Goal: Complete application form

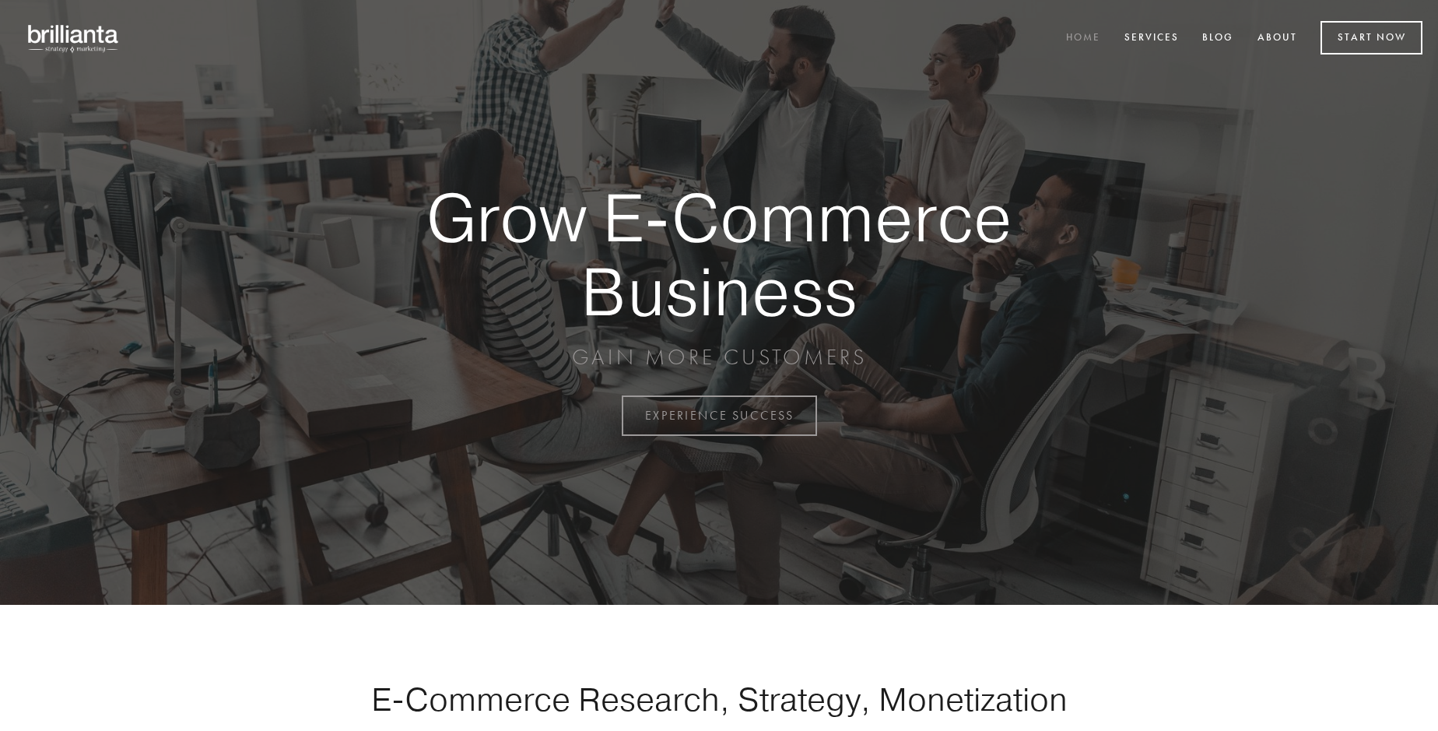
scroll to position [4080, 0]
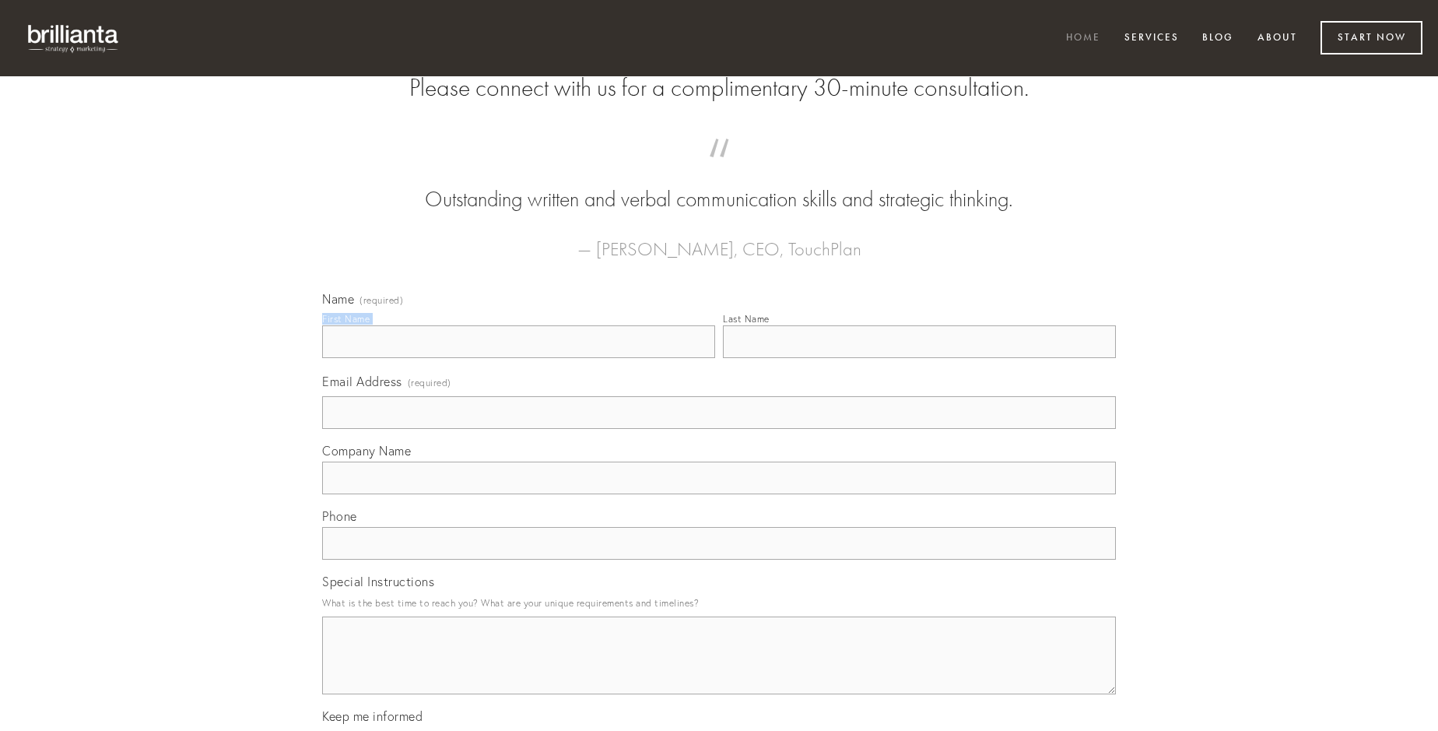
type input "[PERSON_NAME]"
click at [919, 358] on input "Last Name" at bounding box center [919, 341] width 393 height 33
type input "[PERSON_NAME]"
click at [719, 429] on input "Email Address (required)" at bounding box center [719, 412] width 794 height 33
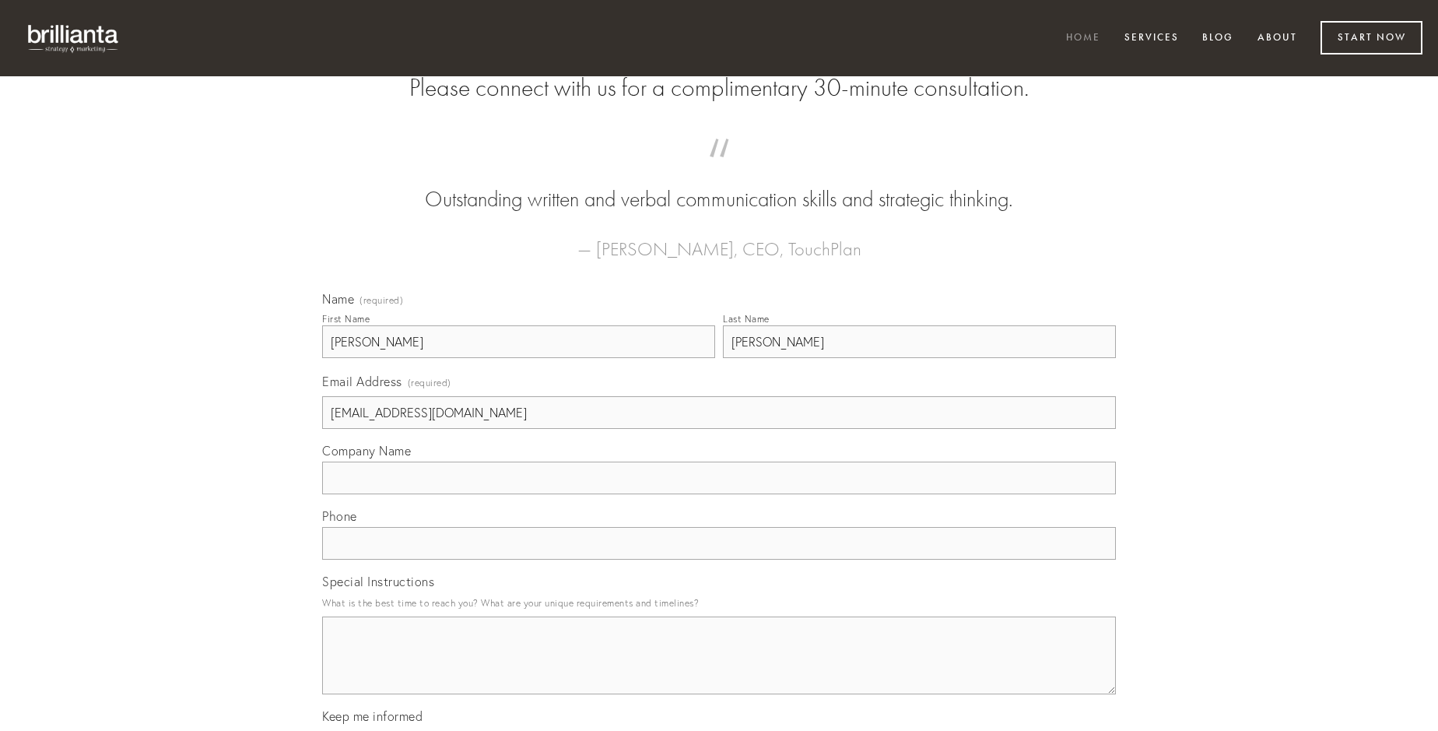
type input "[EMAIL_ADDRESS][DOMAIN_NAME]"
click at [719, 494] on input "Company Name" at bounding box center [719, 477] width 794 height 33
type input "arbustum"
click at [719, 560] on input "text" at bounding box center [719, 543] width 794 height 33
click at [719, 669] on textarea "Special Instructions" at bounding box center [719, 655] width 794 height 78
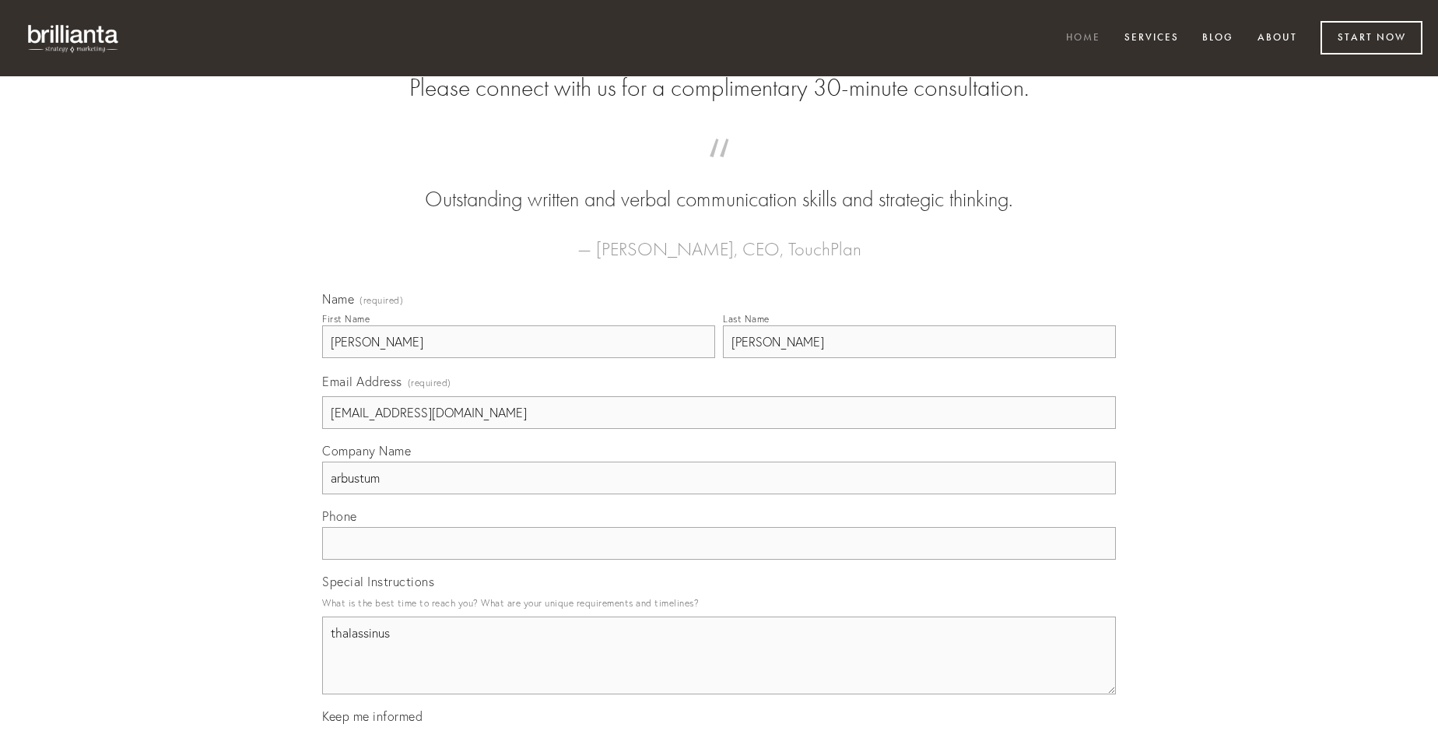
type textarea "thalassinus"
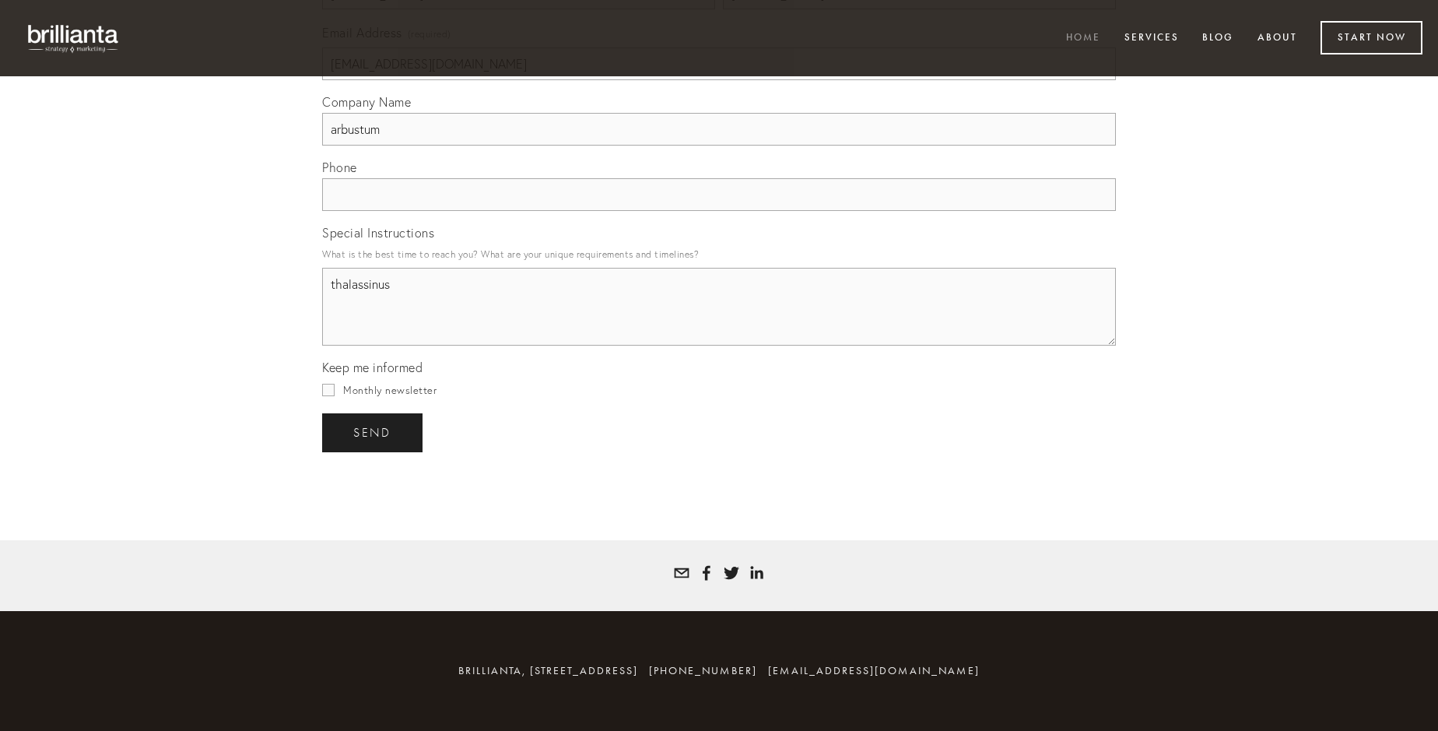
click at [374, 432] on span "send" at bounding box center [372, 433] width 38 height 14
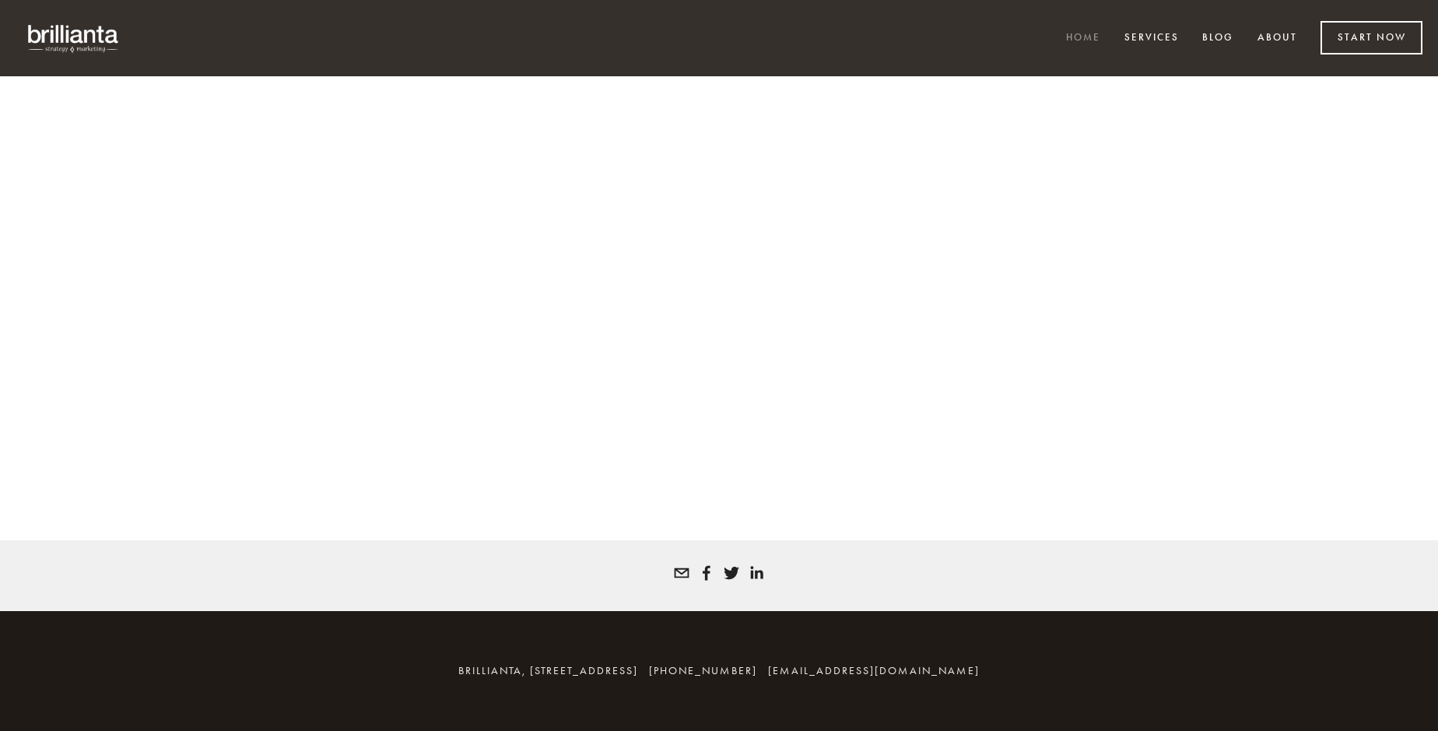
scroll to position [4059, 0]
